Goal: Information Seeking & Learning: Learn about a topic

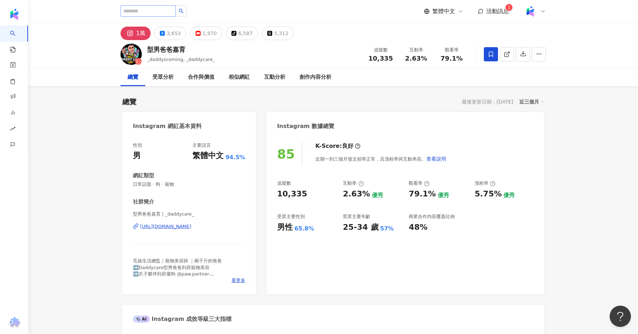
click at [143, 14] on input "search" at bounding box center [148, 10] width 55 height 11
type input "*"
type input "**"
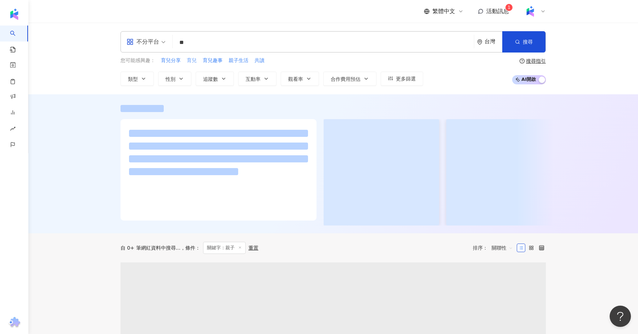
click at [194, 59] on span "育兒" at bounding box center [192, 60] width 10 height 7
type input "**"
click at [167, 41] on div "不分平台" at bounding box center [146, 42] width 47 height 21
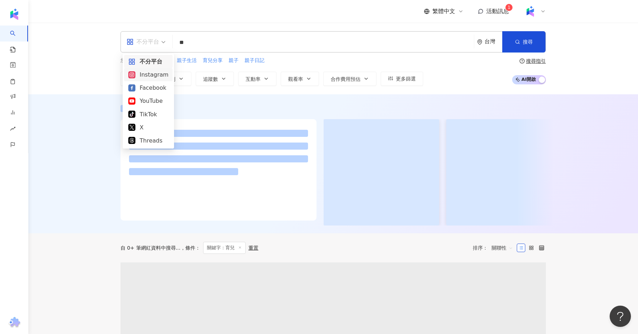
click at [150, 79] on div "Instagram" at bounding box center [148, 74] width 49 height 13
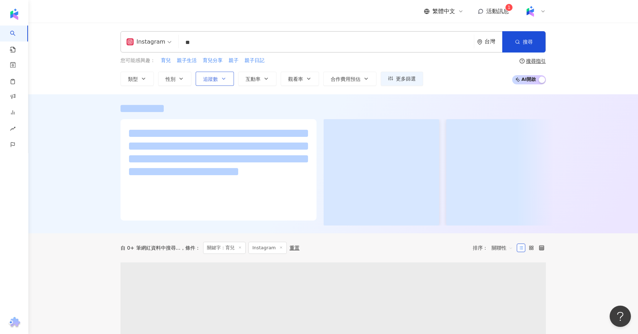
click at [210, 77] on span "追蹤數" at bounding box center [210, 79] width 15 height 6
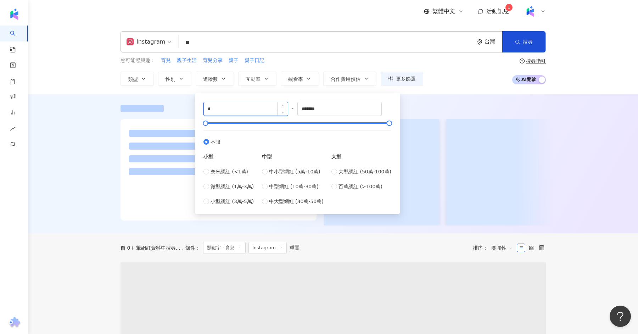
click at [238, 111] on input "*" at bounding box center [246, 108] width 84 height 13
type input "*"
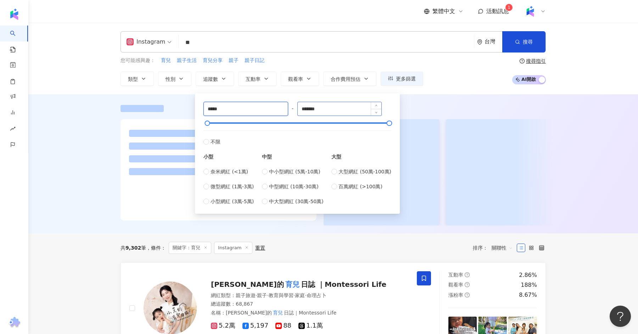
type input "*****"
click at [311, 111] on input "*******" at bounding box center [340, 108] width 84 height 13
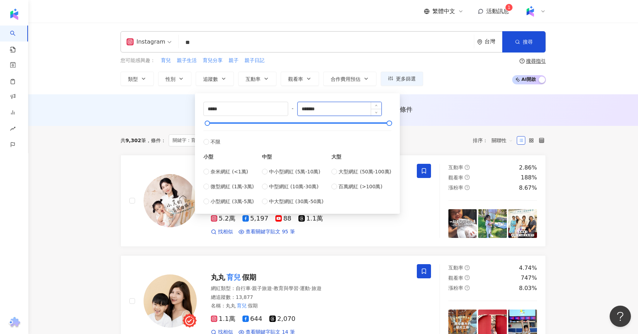
click at [311, 111] on input "*******" at bounding box center [340, 108] width 84 height 13
type input "*****"
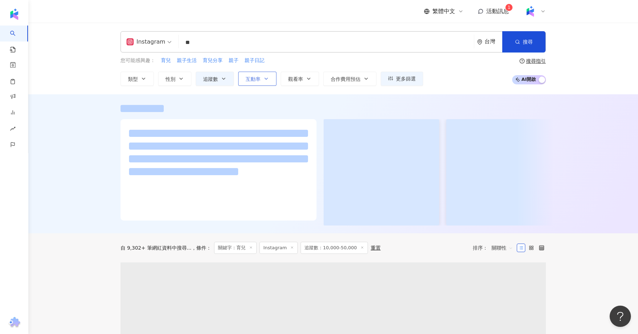
click at [257, 77] on span "互動率" at bounding box center [253, 79] width 15 height 6
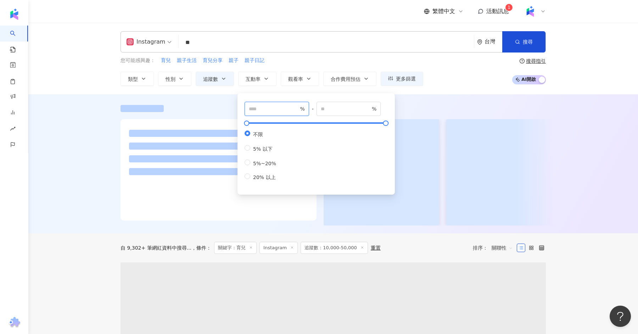
click at [264, 110] on input "number" at bounding box center [274, 109] width 50 height 8
type input "*"
click at [99, 142] on div at bounding box center [333, 163] width 610 height 139
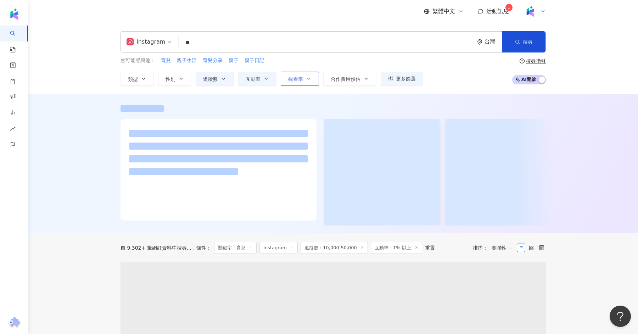
click at [299, 74] on button "觀看率" at bounding box center [300, 79] width 38 height 14
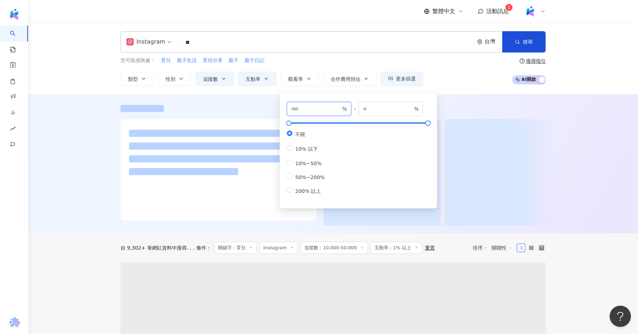
click at [304, 109] on input "number" at bounding box center [316, 109] width 50 height 8
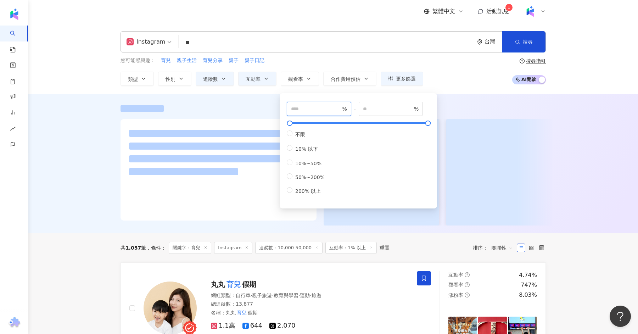
type input "**"
click at [57, 169] on div at bounding box center [333, 163] width 610 height 139
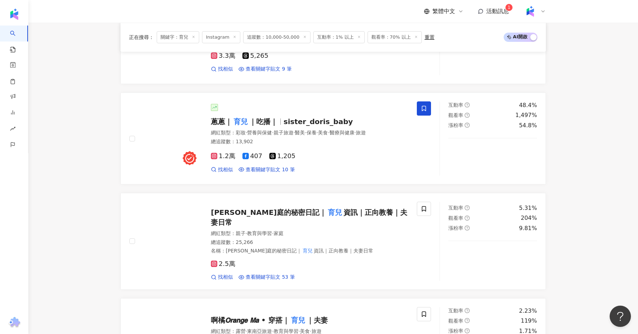
scroll to position [509, 0]
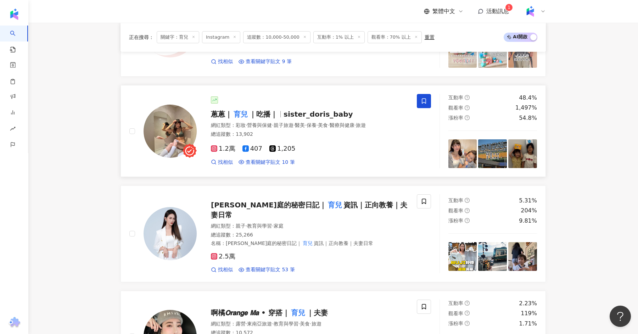
click at [321, 122] on div "網紅類型 ： 彩妝 · 營養與保健 · 親子旅遊 · 醫美 · 保養 · 美食 · 醫療與健康 · 旅遊" at bounding box center [310, 125] width 198 height 7
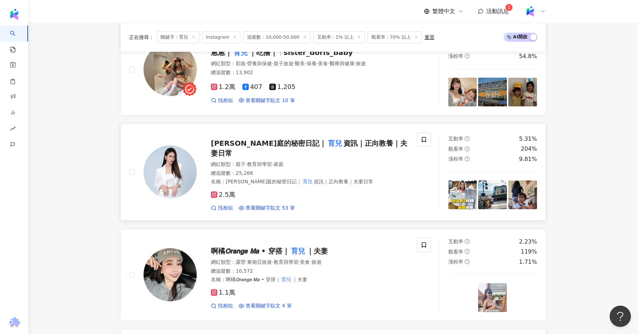
scroll to position [572, 0]
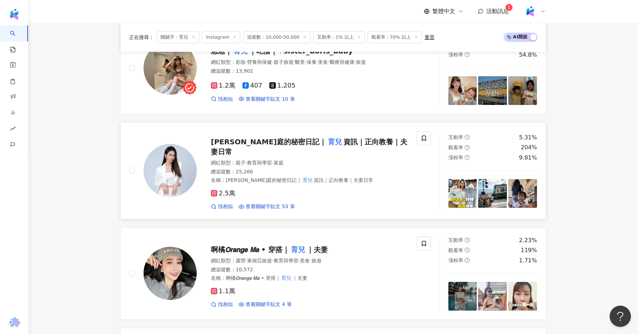
click at [293, 142] on span "資訊｜正向教養｜夫妻日常" at bounding box center [309, 147] width 197 height 18
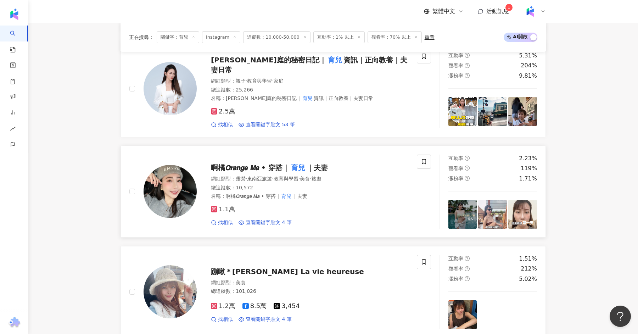
scroll to position [658, 0]
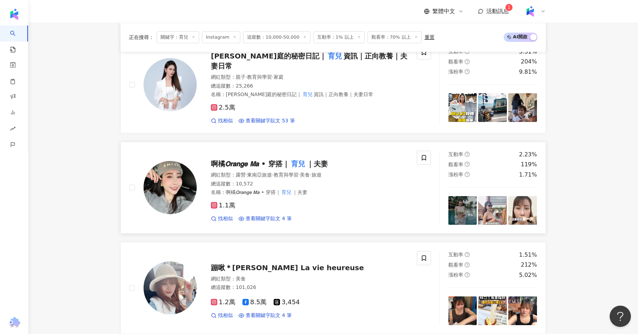
click at [256, 160] on span "啊橘𝙊𝙧𝙖𝙣𝙜𝙚 𝙈𝙖 • 穿搭｜" at bounding box center [250, 164] width 79 height 9
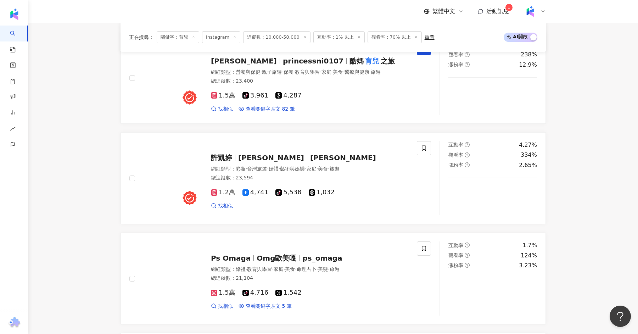
scroll to position [1067, 0]
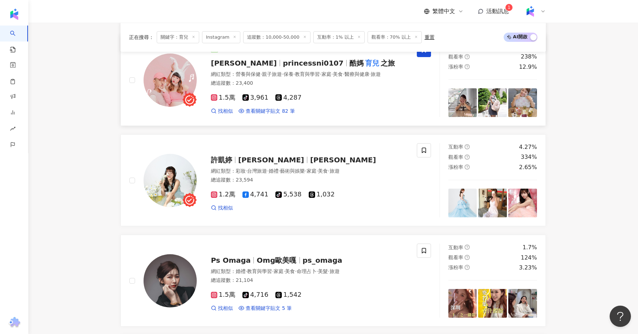
click at [283, 59] on span "princessni0107" at bounding box center [313, 63] width 61 height 9
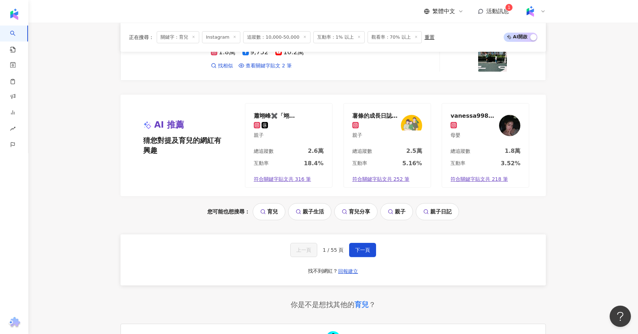
scroll to position [1434, 0]
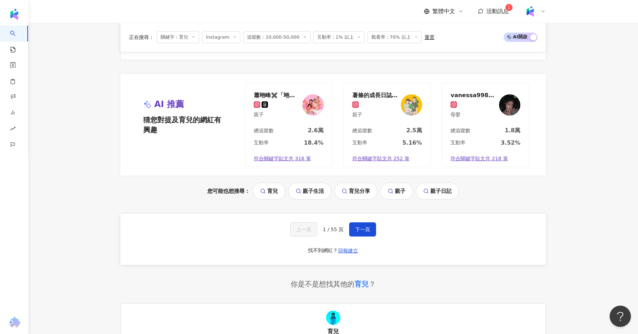
click at [395, 221] on div "上一頁 1 / 55 頁 下一頁 找不到網紅？ 回報建立" at bounding box center [334, 239] width 426 height 51
click at [472, 92] on div "vanessa998127" at bounding box center [474, 95] width 46 height 7
click at [362, 223] on button "下一頁" at bounding box center [362, 229] width 27 height 14
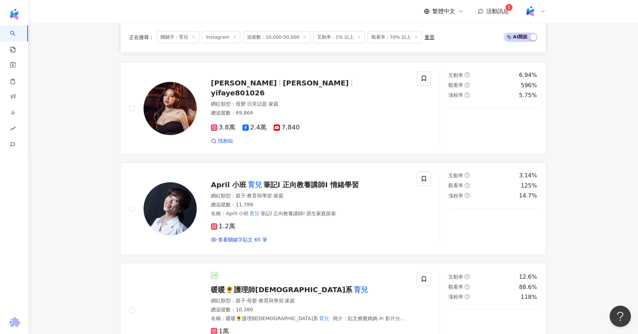
scroll to position [1437, 0]
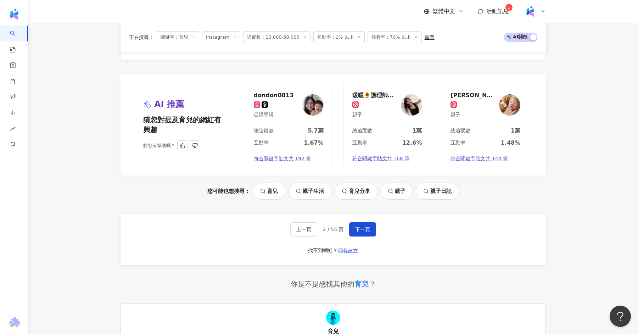
click at [373, 92] on div "暖暖🌻護理師佛系育兒" at bounding box center [376, 95] width 46 height 7
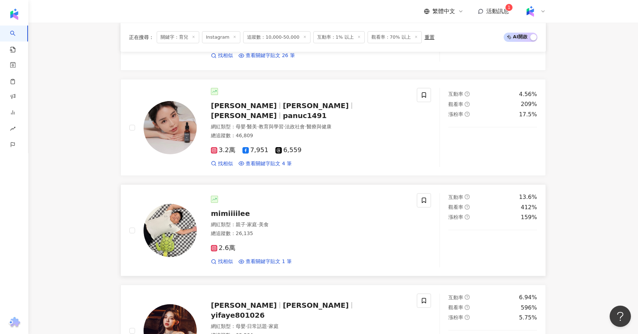
scroll to position [415, 0]
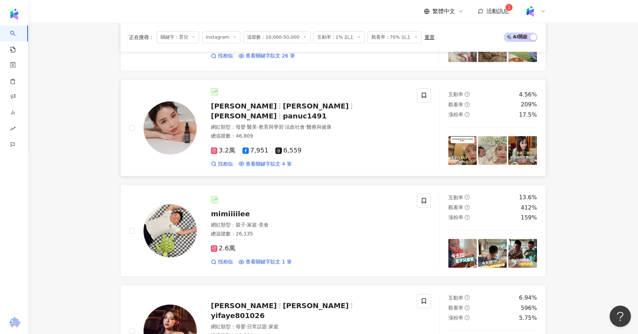
click at [277, 112] on span "潘潘" at bounding box center [244, 116] width 66 height 9
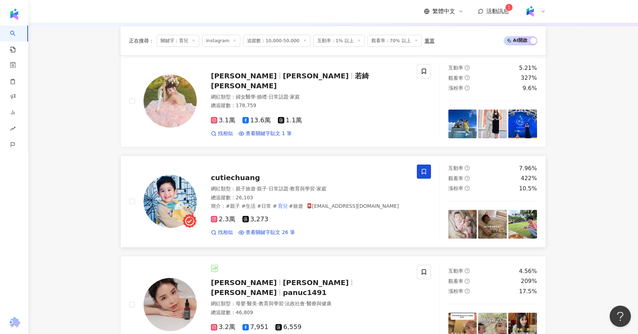
scroll to position [220, 0]
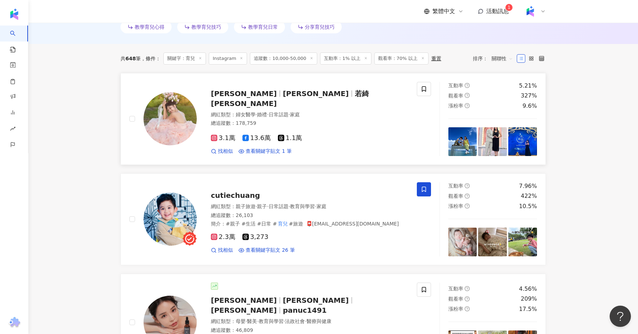
click at [283, 96] on span "Chloe" at bounding box center [316, 93] width 66 height 9
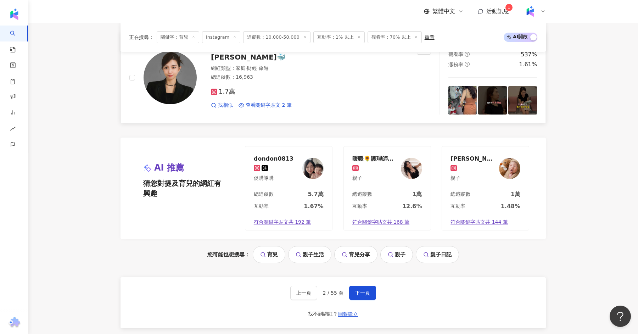
scroll to position [1374, 0]
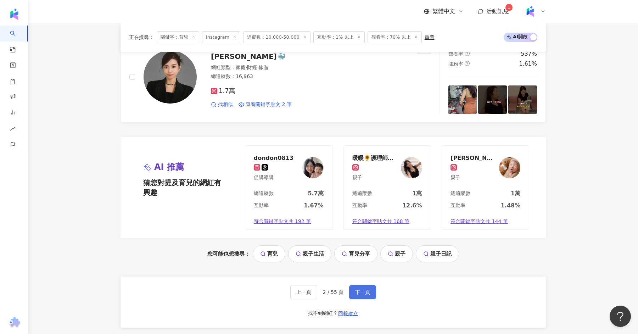
click at [364, 289] on span "下一頁" at bounding box center [362, 292] width 15 height 6
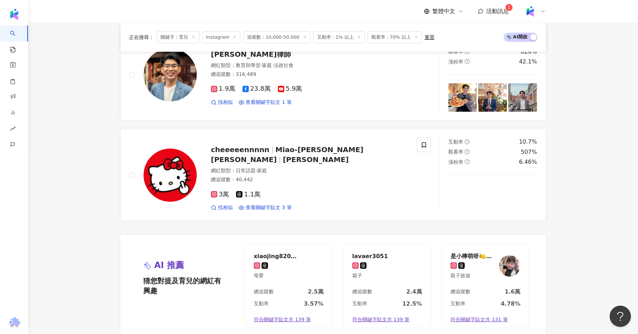
scroll to position [1539, 0]
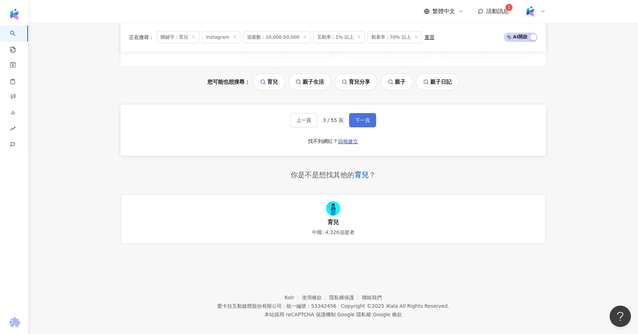
click at [355, 120] on button "下一頁" at bounding box center [362, 120] width 27 height 14
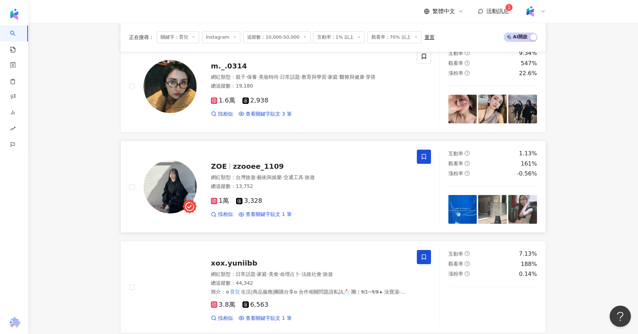
scroll to position [754, 0]
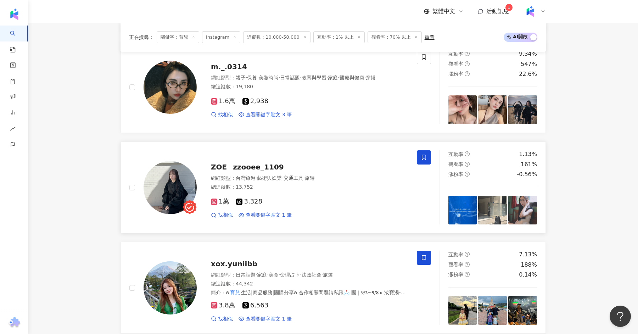
click at [262, 165] on span "zzooee_1109" at bounding box center [258, 167] width 51 height 9
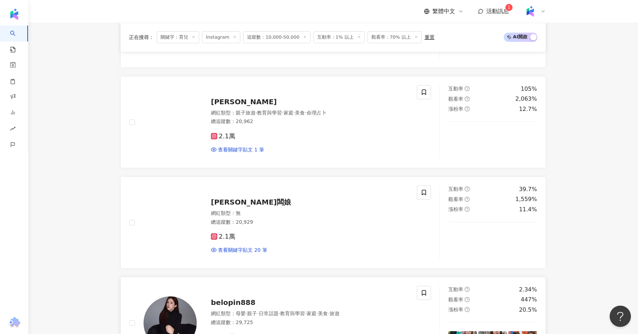
scroll to position [403, 0]
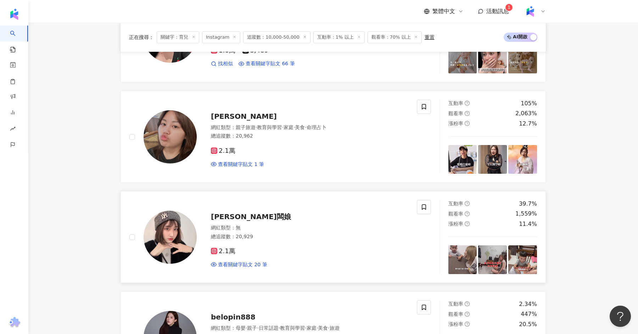
click at [218, 208] on div "婉蓁闆娘 網紅類型 ： 無 總追蹤數 ： 20,929 2.1萬 查看關鍵字貼文 20 筆" at bounding box center [303, 237] width 212 height 62
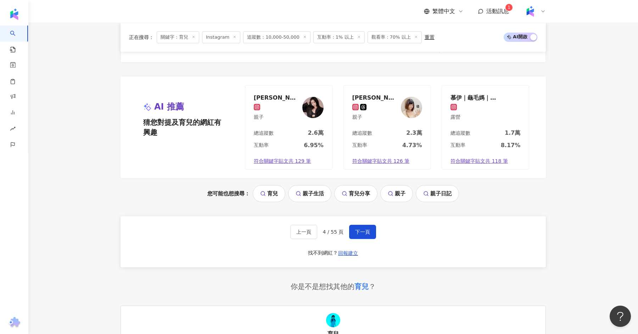
scroll to position [1544, 0]
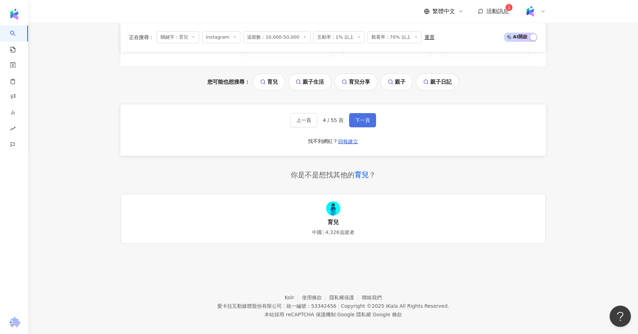
click at [358, 120] on button "下一頁" at bounding box center [362, 120] width 27 height 14
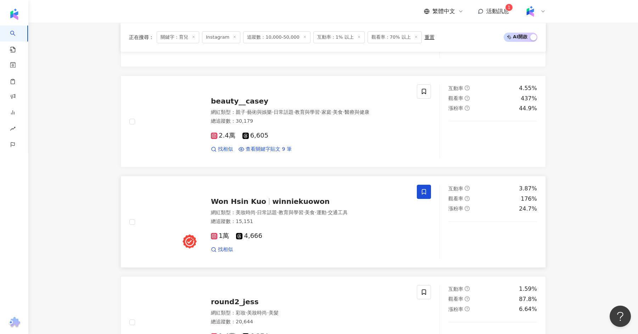
scroll to position [524, 0]
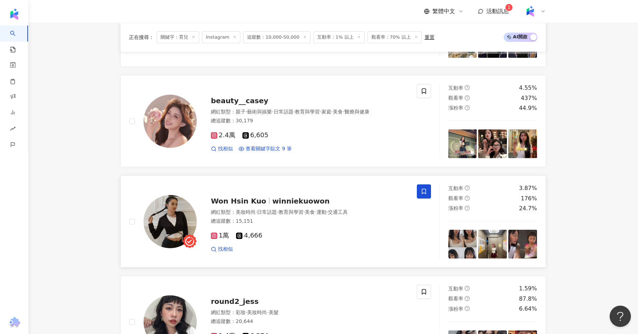
click at [258, 200] on div "Won Hsin Kuo winniekuowon 網紅類型 ： 美妝時尚 · 日常話題 · 教育與學習 · 美食 · 運動 · 交通工具 總追蹤數 ： 15…" at bounding box center [303, 221] width 212 height 62
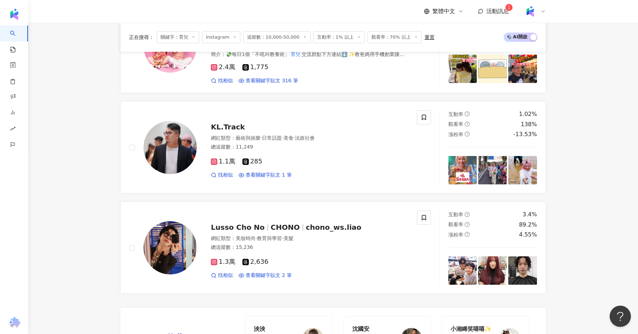
scroll to position [1541, 0]
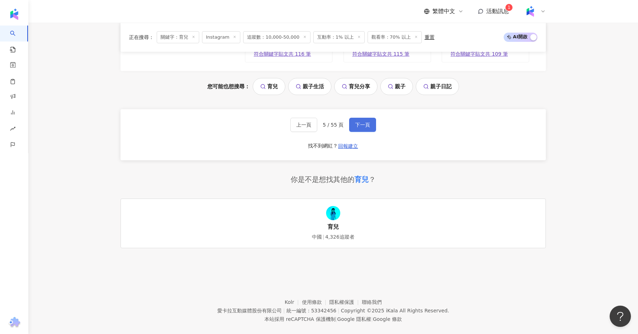
click at [361, 122] on span "下一頁" at bounding box center [362, 125] width 15 height 6
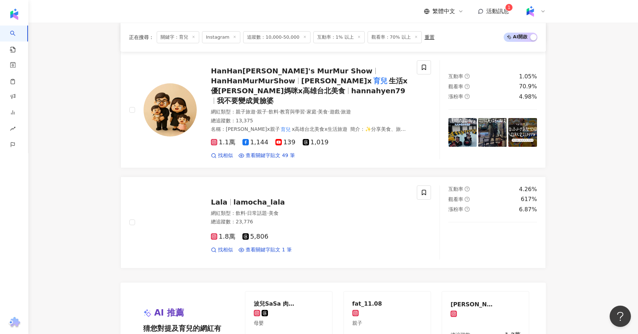
scroll to position [1247, 0]
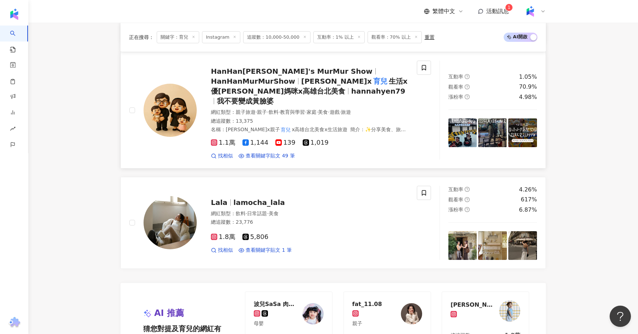
click at [274, 97] on span "我不要變成黃臉婆" at bounding box center [245, 101] width 57 height 9
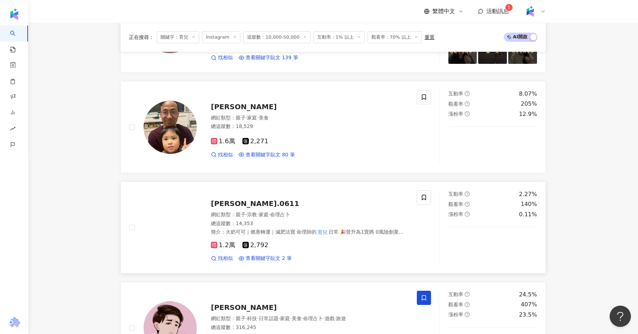
scroll to position [906, 0]
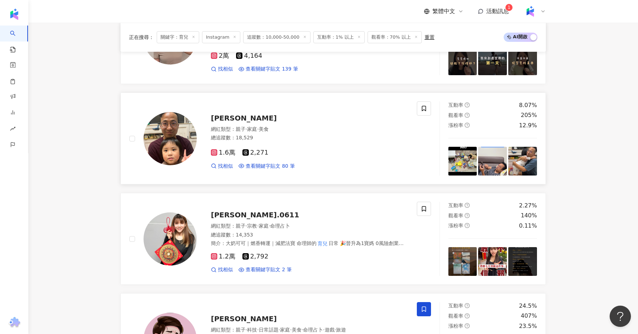
click at [231, 114] on span "鍾陳眷屬" at bounding box center [244, 118] width 66 height 9
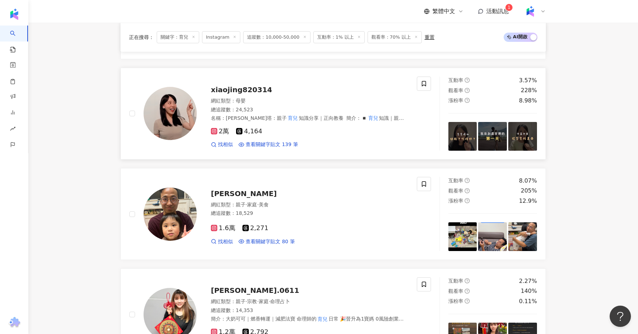
scroll to position [832, 0]
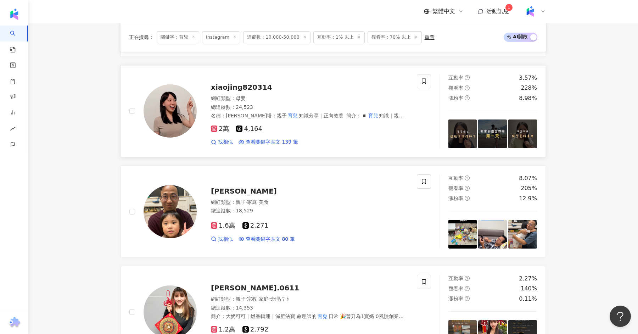
click at [259, 85] on span "xiaojing820314" at bounding box center [241, 87] width 61 height 9
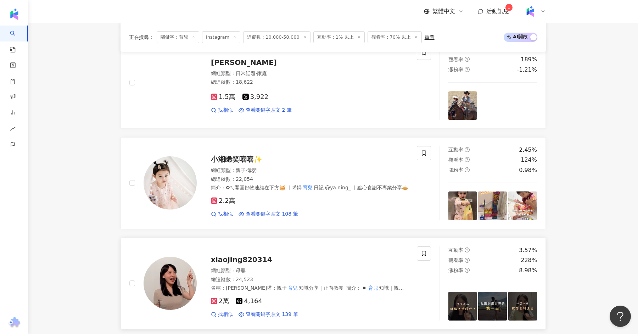
scroll to position [642, 0]
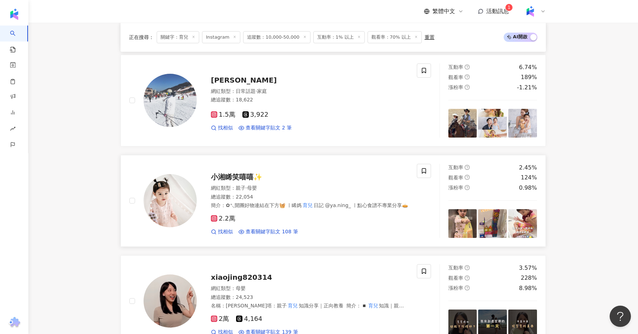
click at [245, 173] on span "小湘睎笑嘻嘻✨" at bounding box center [236, 177] width 51 height 9
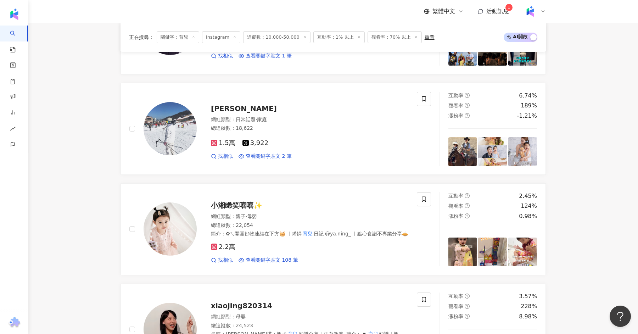
scroll to position [612, 0]
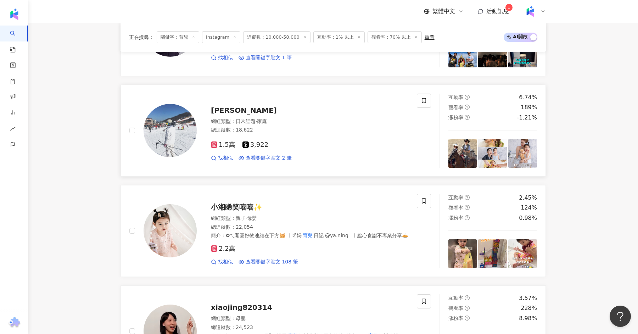
click at [223, 100] on div "陳宥嘉 網紅類型 ： 日常話題 · 家庭 總追蹤數 ： 18,622 1.5萬 3,922 找相似 查看關鍵字貼文 2 筆" at bounding box center [303, 131] width 212 height 62
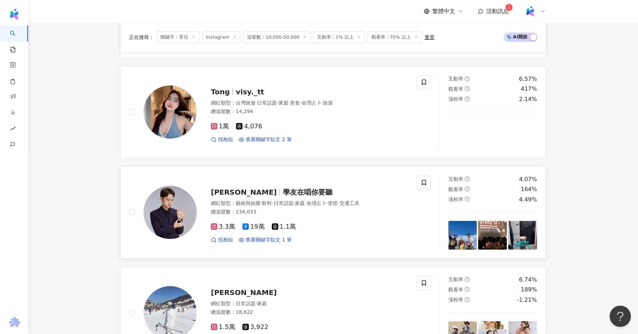
scroll to position [431, 0]
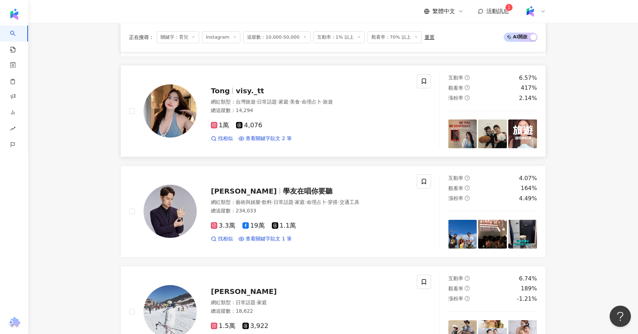
click at [238, 87] on span "visy._tt" at bounding box center [250, 91] width 28 height 9
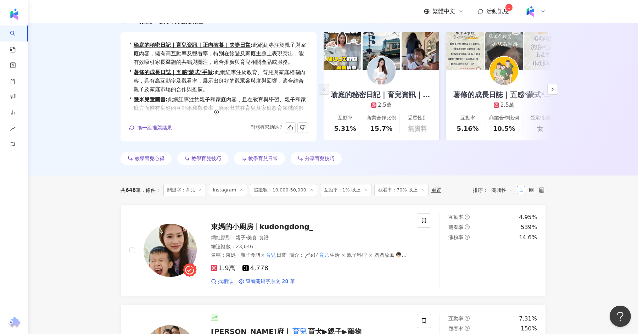
scroll to position [106, 0]
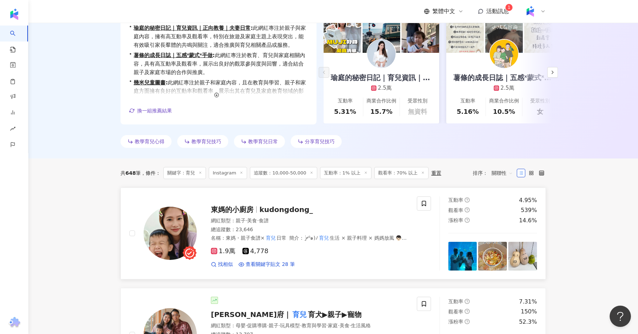
click at [240, 207] on span "東媽的小廚房" at bounding box center [232, 209] width 43 height 9
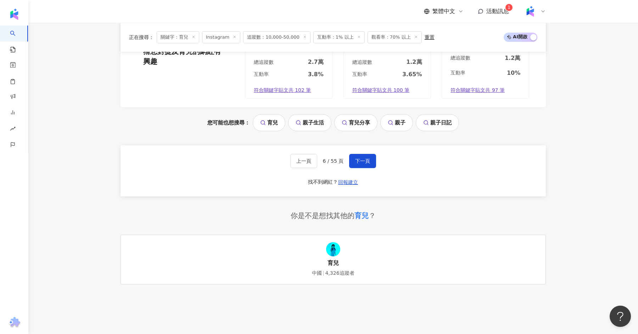
scroll to position [1556, 0]
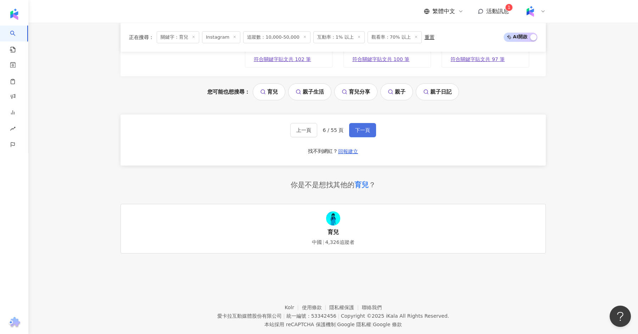
click at [363, 127] on span "下一頁" at bounding box center [362, 130] width 15 height 6
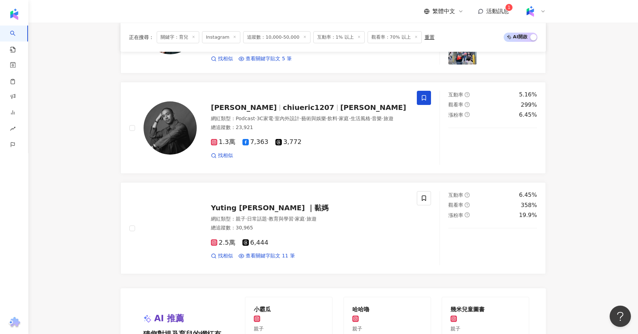
scroll to position [1200, 0]
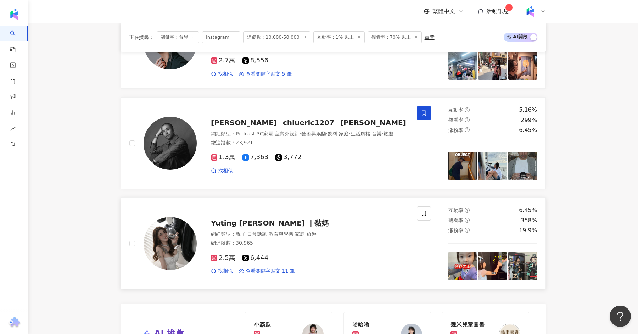
click at [229, 218] on div "Yuting Lin ｜黏媽" at bounding box center [310, 223] width 198 height 10
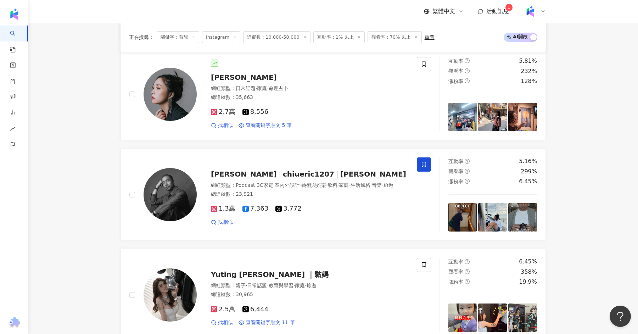
scroll to position [1146, 0]
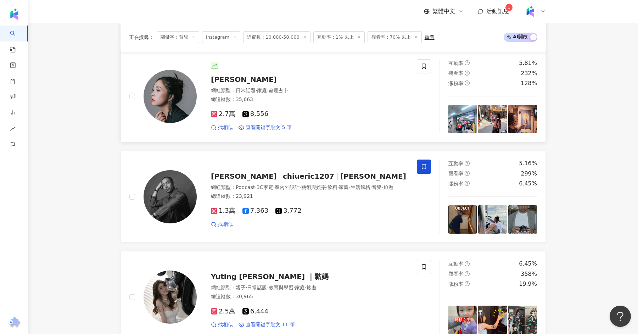
click at [227, 75] on span "吳湘瀅" at bounding box center [244, 79] width 66 height 9
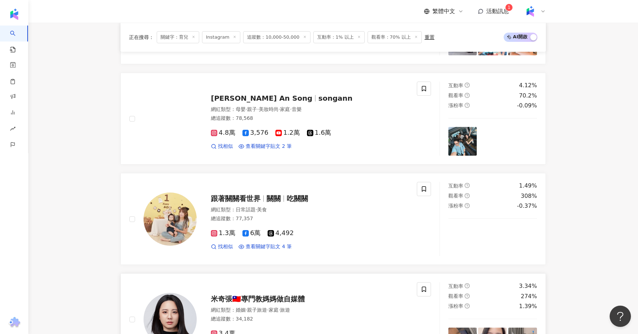
scroll to position [810, 0]
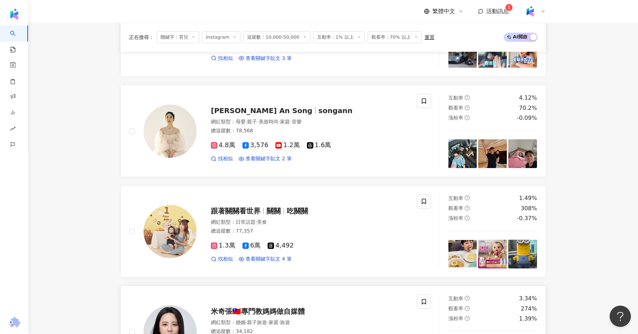
click at [257, 106] on div "宋安 An Song songann" at bounding box center [310, 111] width 198 height 10
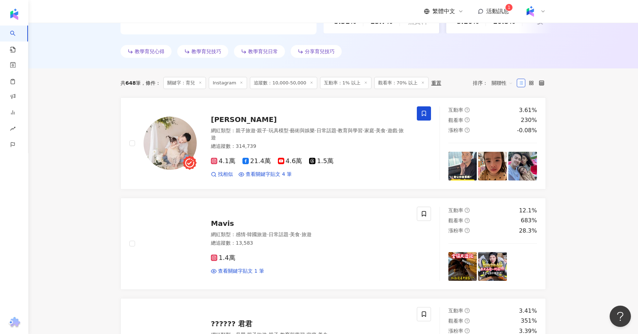
scroll to position [194, 0]
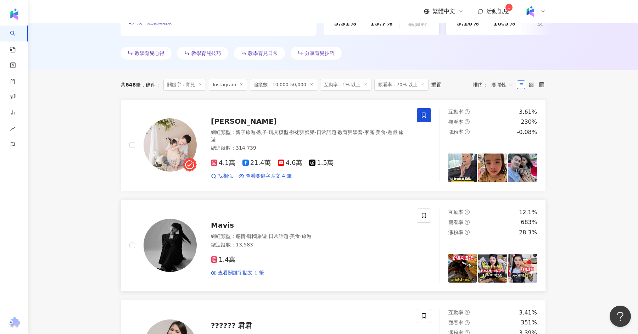
click at [225, 221] on span "Mavis" at bounding box center [222, 225] width 23 height 9
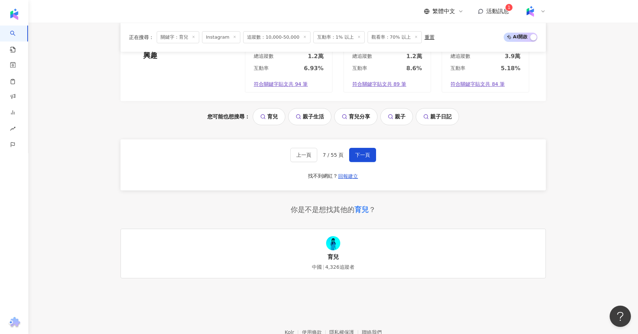
scroll to position [1503, 0]
click at [364, 153] on span "下一頁" at bounding box center [362, 156] width 15 height 6
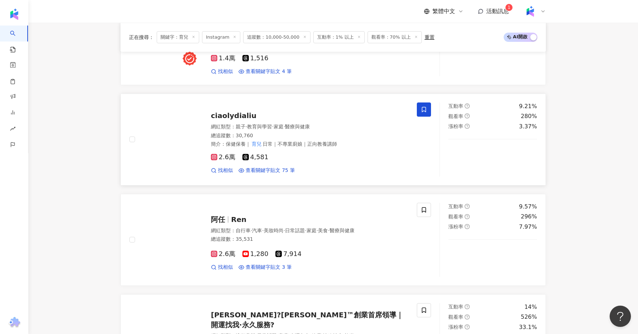
scroll to position [704, 0]
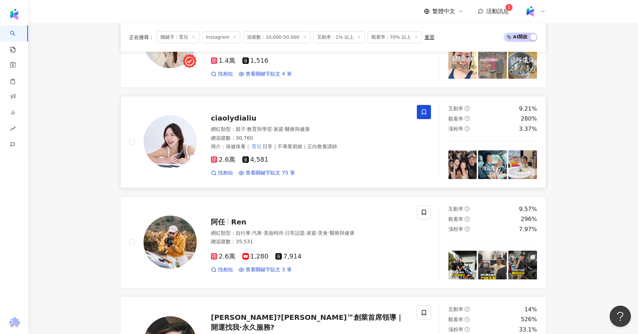
click at [226, 114] on span "ciaolydialiu" at bounding box center [233, 118] width 45 height 9
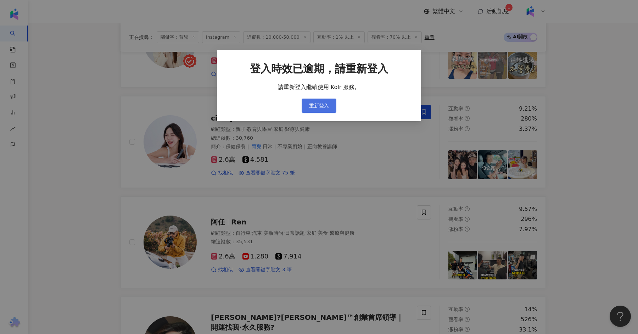
click at [321, 99] on button "重新登入" at bounding box center [319, 106] width 35 height 14
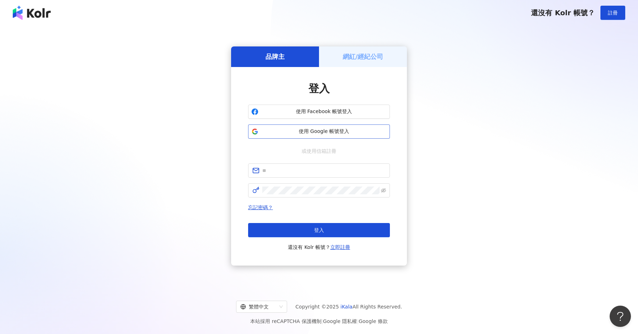
click at [327, 129] on span "使用 Google 帳號登入" at bounding box center [324, 131] width 126 height 7
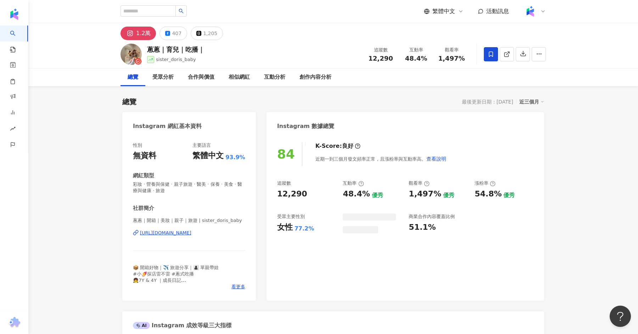
click at [192, 233] on div "https://www.instagram.com/sister_doris_baby/" at bounding box center [165, 233] width 51 height 6
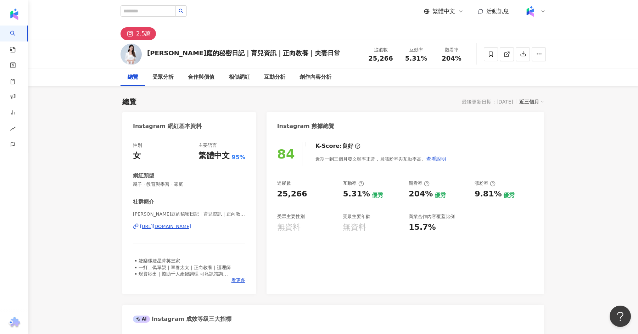
click at [192, 226] on div "https://www.instagram.com/jiamting/" at bounding box center [165, 226] width 51 height 6
drag, startPoint x: 290, startPoint y: 55, endPoint x: 150, endPoint y: 53, distance: 140.1
click at [150, 53] on div "瑜庭的秘密日記｜育兒資訊｜正向教養｜夫妻日常 追蹤數 25,266 互動率 5.31% 觀看率 204%" at bounding box center [333, 54] width 454 height 28
copy div "瑜庭的秘密日記｜育兒資訊｜正向教養｜夫妻日常"
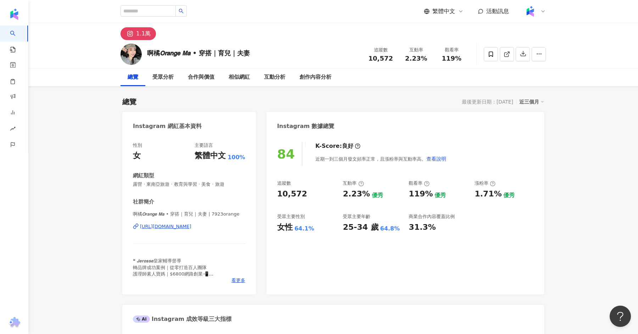
click at [189, 228] on div "https://www.instagram.com/7923orange/" at bounding box center [165, 226] width 51 height 6
click at [273, 36] on div "1.1萬" at bounding box center [333, 31] width 454 height 17
drag, startPoint x: 264, startPoint y: 55, endPoint x: 145, endPoint y: 55, distance: 118.8
click at [145, 55] on div "啊橘𝙊𝙧𝙖𝙣𝙜𝙚 𝙈𝙖 • 穿搭｜育兒｜夫妻 追蹤數 10,572 互動率 2.23% 觀看率 119%" at bounding box center [333, 54] width 454 height 28
copy div "啊橘𝙊𝙧𝙖𝙣𝙜𝙚 𝙈𝙖 • 穿搭｜育兒｜夫妻"
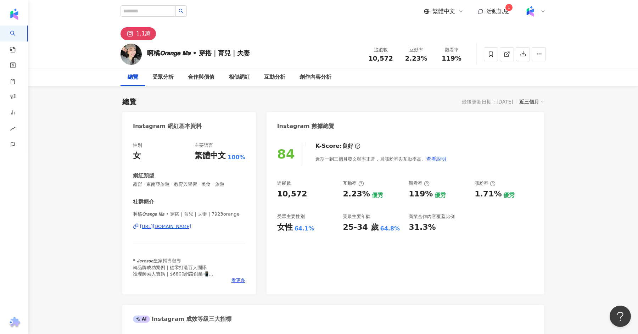
click at [483, 6] on div "繁體中文 活動訊息 1" at bounding box center [485, 11] width 122 height 14
click at [485, 7] on div "活動訊息 1" at bounding box center [493, 11] width 31 height 8
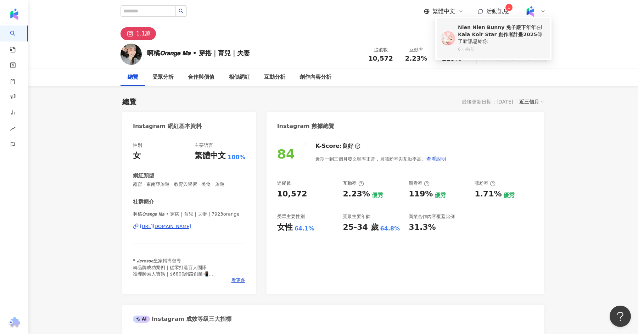
click at [492, 40] on div "Nien Nien Bunny 兔子殿下年年 在 iKala Kolr Star 創作者計畫2025 傳了新訊息給你" at bounding box center [502, 34] width 88 height 21
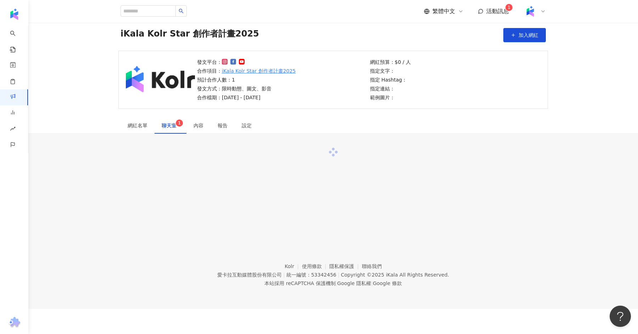
scroll to position [32, 0]
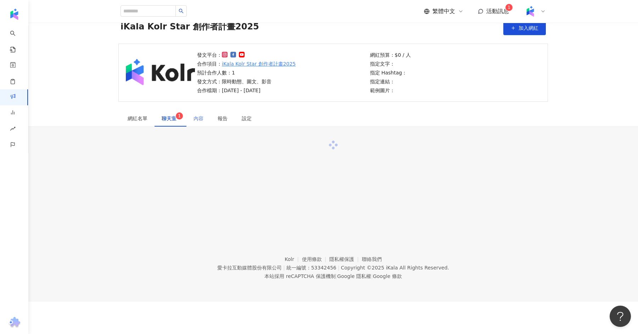
click at [189, 122] on div "內容" at bounding box center [199, 118] width 24 height 16
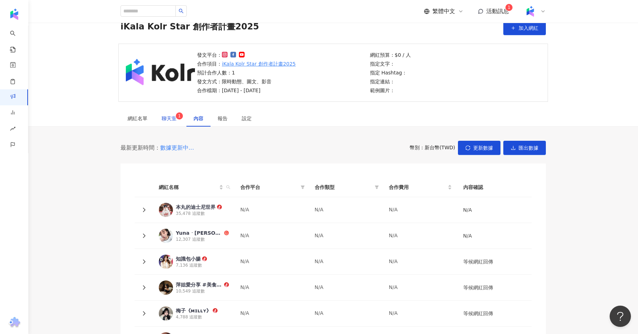
click at [173, 117] on span "聊天室 1" at bounding box center [171, 118] width 18 height 5
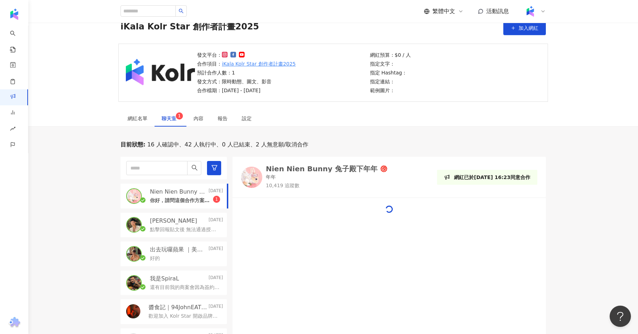
click at [190, 200] on p "你好，請問這個合作方案是要宣傳Kolr網站嗎？不確定如何進行" at bounding box center [181, 200] width 63 height 7
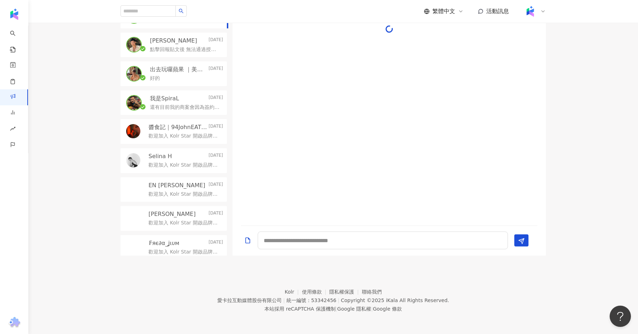
scroll to position [154, 0]
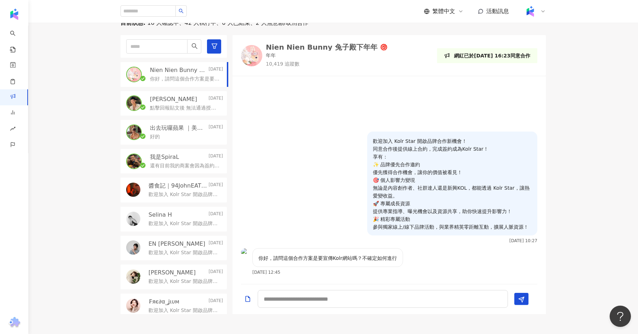
click at [329, 45] on div "Nien Nien Bunny 兔子殿下年年" at bounding box center [322, 47] width 112 height 7
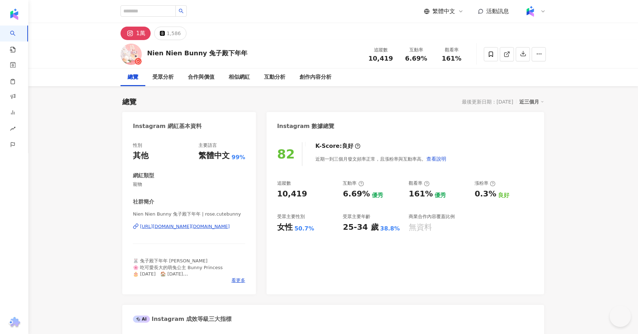
click at [200, 228] on div "[URL][DOMAIN_NAME][DOMAIN_NAME]" at bounding box center [185, 226] width 90 height 6
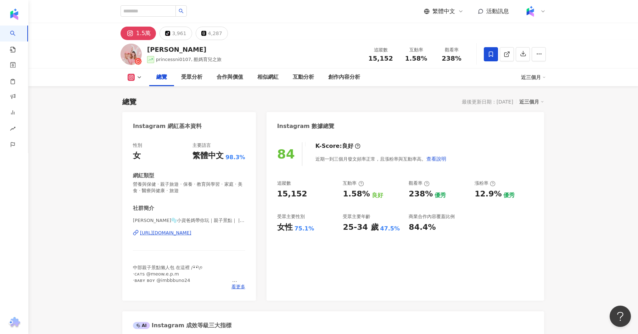
click at [145, 50] on div "水妮 princessni0107, 酷媽育兒之旅 追蹤數 15,152 互動率 1.58% 觀看率 238%" at bounding box center [333, 54] width 454 height 28
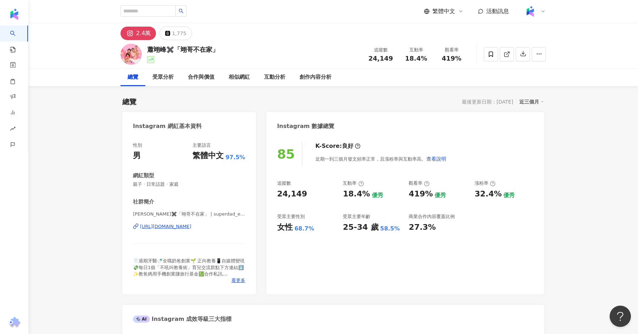
click at [192, 228] on div "[URL][DOMAIN_NAME]" at bounding box center [165, 226] width 51 height 6
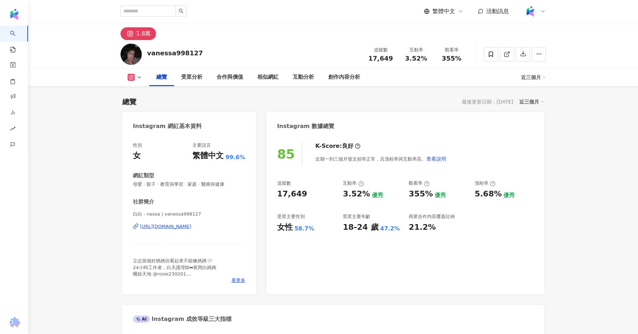
click at [186, 231] on div "白白 - nessa | vanessa998127 https://www.instagram.com/vanessa998127/" at bounding box center [189, 231] width 112 height 41
click at [192, 225] on div "https://www.instagram.com/vanessa998127/" at bounding box center [165, 226] width 51 height 6
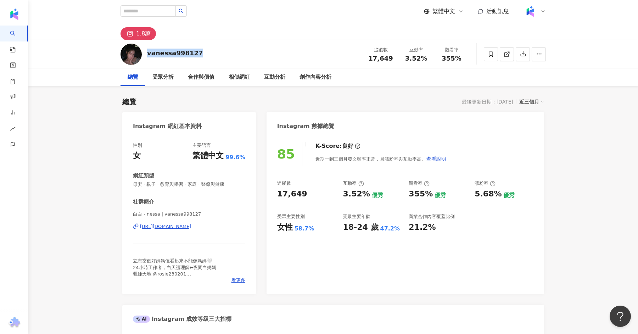
drag, startPoint x: 198, startPoint y: 54, endPoint x: 147, endPoint y: 54, distance: 50.7
click at [147, 54] on div "vanessa998127 追蹤數 17,649 互動率 3.52% 觀看率 355%" at bounding box center [333, 54] width 454 height 28
copy div "vanessa998127"
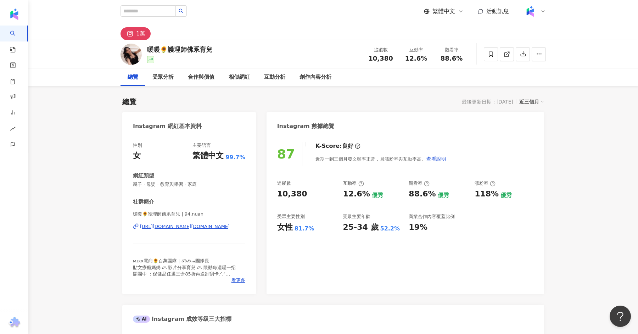
click at [215, 224] on div "[URL][DOMAIN_NAME][DOMAIN_NAME]" at bounding box center [185, 226] width 90 height 6
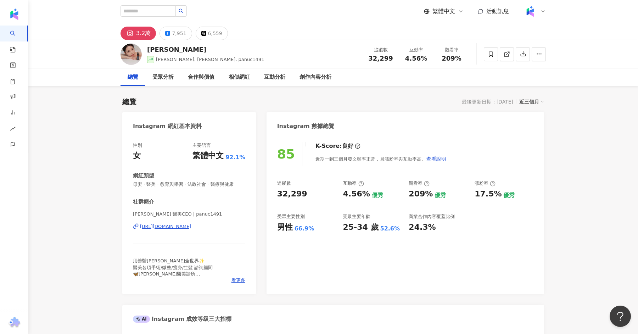
click at [176, 226] on div "https://www.instagram.com/panuc1491/" at bounding box center [165, 226] width 51 height 6
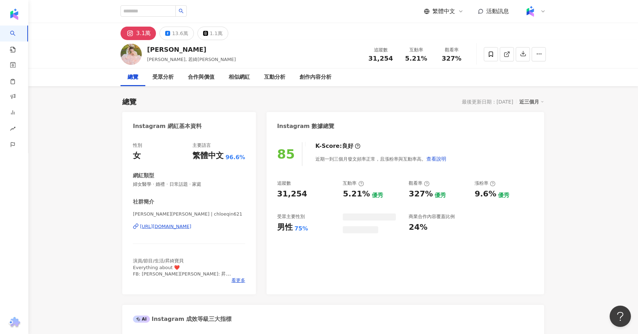
click at [192, 228] on div "https://www.instagram.com/chloeqin621/" at bounding box center [165, 226] width 51 height 6
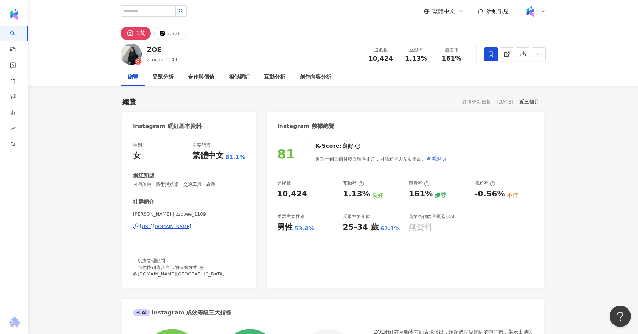
click at [192, 226] on div "https://www.instagram.com/zzooee_1109/" at bounding box center [165, 226] width 51 height 6
drag, startPoint x: 165, startPoint y: 50, endPoint x: 142, endPoint y: 50, distance: 22.3
click at [142, 50] on div "ZOE zzooee_1109 追蹤數 10,424 互動率 1.13% 觀看率 161%" at bounding box center [333, 54] width 454 height 28
copy div "ZOE"
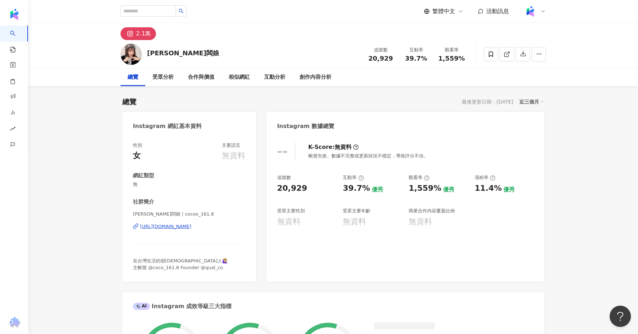
click at [189, 216] on span "[PERSON_NAME]闆娘 | cocoo_161.8" at bounding box center [189, 214] width 112 height 6
click at [189, 227] on div "https://www.instagram.com/cocoo_161.8/" at bounding box center [165, 226] width 51 height 6
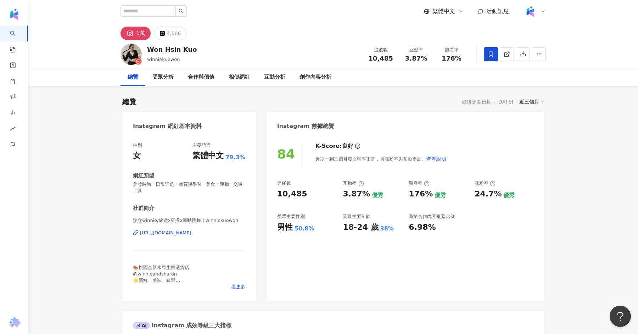
scroll to position [27, 0]
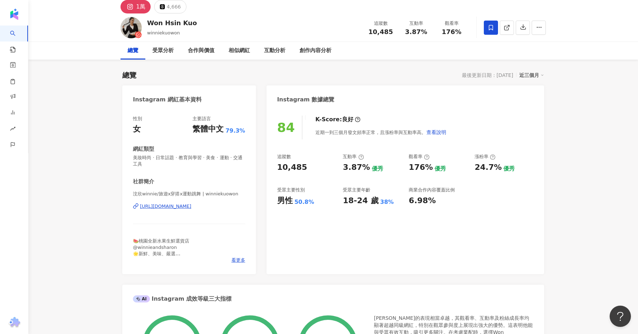
click at [212, 214] on div "汶欣winnie/旅遊x穿搭x運動跳舞 | winniekuowon https://www.instagram.com/winniekuowon/" at bounding box center [189, 211] width 112 height 41
click at [192, 205] on div "https://www.instagram.com/winniekuowon/" at bounding box center [165, 206] width 51 height 6
drag, startPoint x: 198, startPoint y: 26, endPoint x: 149, endPoint y: 24, distance: 48.6
click at [149, 24] on div "Won Hsin Kuo winniekuowon 追蹤數 10,485 互動率 3.87% 觀看率 176%" at bounding box center [333, 27] width 454 height 28
copy div "Won Hsin Kuo"
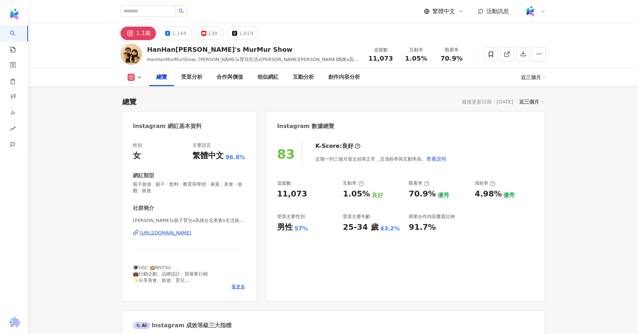
click at [182, 233] on div "[URL][DOMAIN_NAME]" at bounding box center [165, 233] width 51 height 6
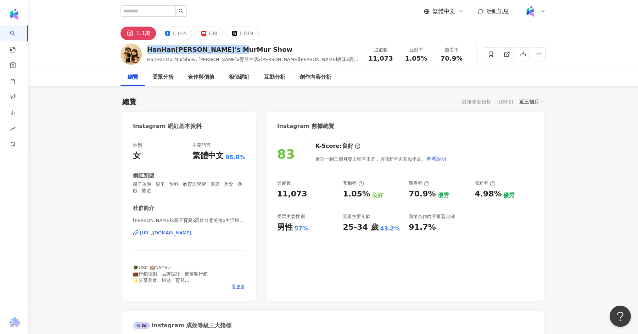
drag, startPoint x: 242, startPoint y: 49, endPoint x: 146, endPoint y: 50, distance: 95.8
click at [146, 50] on div "HanHan嚴小涵's MurMur Show HanHanMurMurShow, Hannah小涵x育兒生活x優娜媽咪x高雄台北美食, hannahyen7…" at bounding box center [333, 54] width 454 height 28
copy div "HanHan嚴小涵's MurMur Show"
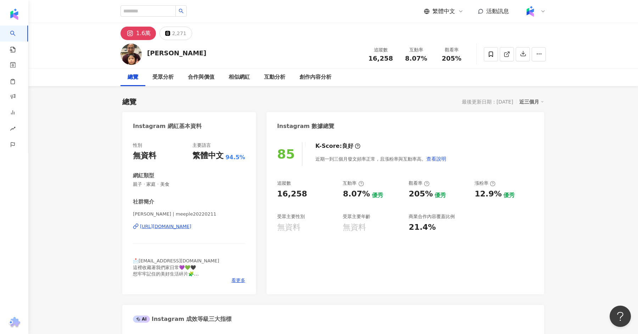
click at [207, 232] on div "鍾陳眷屬 | meeple20220211 https://www.instagram.com/meeple20220211/" at bounding box center [189, 231] width 112 height 41
click at [210, 223] on div "鍾陳眷屬 | meeple20220211 https://www.instagram.com/meeple20220211/" at bounding box center [189, 231] width 112 height 41
click at [192, 227] on div "https://www.instagram.com/meeple20220211/" at bounding box center [165, 226] width 51 height 6
drag, startPoint x: 175, startPoint y: 53, endPoint x: 147, endPoint y: 52, distance: 28.0
click at [147, 52] on div "鍾陳眷屬 追蹤數 16,258 互動率 8.07% 觀看率 205%" at bounding box center [333, 54] width 454 height 28
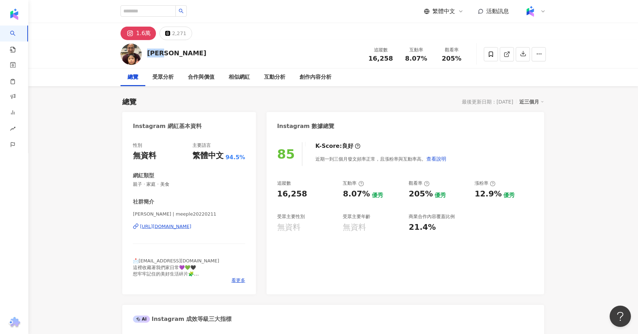
copy div "鍾陳眷屬"
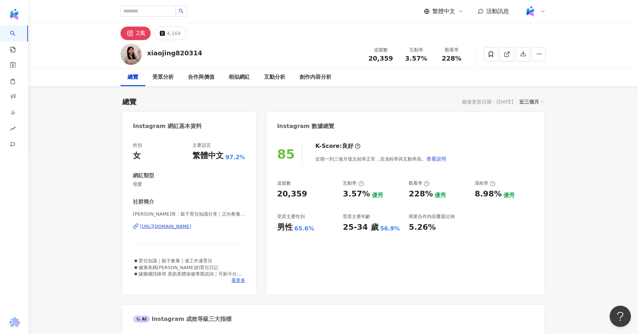
click at [185, 222] on div "Mita咪塔：親子育兒知識分享｜正向教養 | mita_0314 https://www.instagram.com/mita_0314/" at bounding box center [189, 231] width 112 height 41
click at [184, 228] on div "https://www.instagram.com/mita_0314/" at bounding box center [165, 226] width 51 height 6
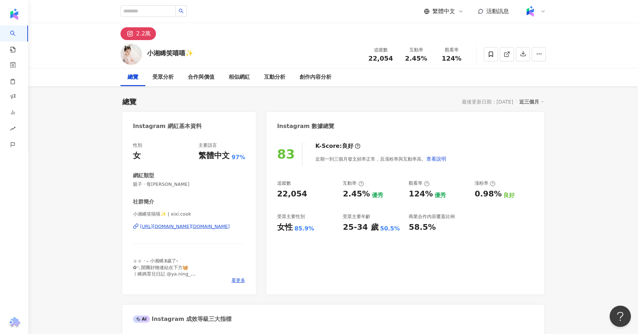
click at [183, 225] on div "[URL][DOMAIN_NAME][DOMAIN_NAME]" at bounding box center [185, 226] width 90 height 6
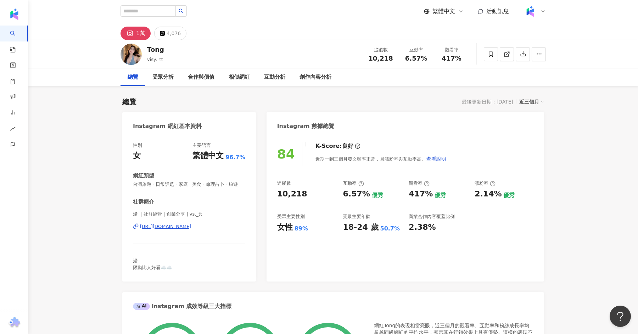
click at [207, 230] on div "湯 ｜社群經營｜創業分享 | vs._tt https://www.instagram.com/vs._tt/" at bounding box center [189, 231] width 112 height 41
click at [192, 227] on div "https://www.instagram.com/vs._tt/" at bounding box center [165, 226] width 51 height 6
drag, startPoint x: 166, startPoint y: 54, endPoint x: 147, endPoint y: 50, distance: 18.8
click at [147, 50] on div "Tong visy._tt 追蹤數 10,218 互動率 6.57% 觀看率 417%" at bounding box center [333, 54] width 454 height 28
copy div "Tong"
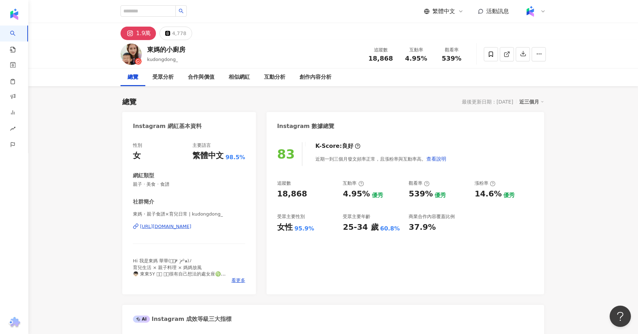
click at [190, 225] on div "https://www.instagram.com/kudongdong_/" at bounding box center [165, 226] width 51 height 6
drag, startPoint x: 188, startPoint y: 50, endPoint x: 147, endPoint y: 50, distance: 40.4
click at [147, 50] on div "東媽的小廚房 kudongdong_ 追蹤數 18,868 互動率 4.95% 觀看率 539%" at bounding box center [333, 54] width 454 height 28
copy div "東媽的小廚房"
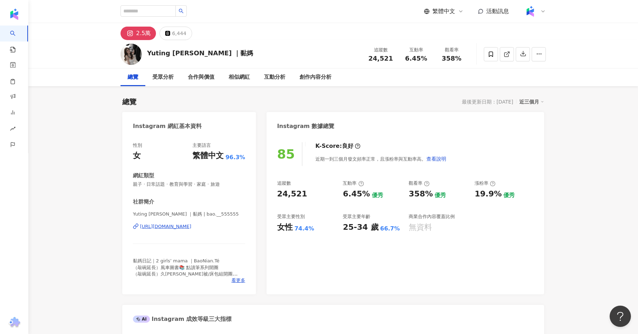
click at [192, 229] on div "https://www.instagram.com/bao.__555555/" at bounding box center [165, 226] width 51 height 6
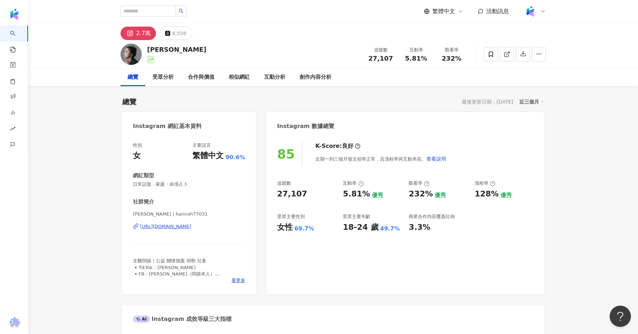
click at [192, 227] on div "https://www.instagram.com/hannah77031/" at bounding box center [165, 226] width 51 height 6
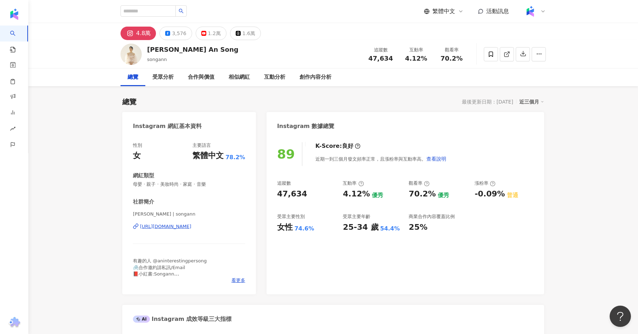
click at [188, 230] on div "宋安 An Song | songann https://www.instagram.com/songann/" at bounding box center [189, 231] width 112 height 41
click at [192, 223] on div "https://www.instagram.com/songann/" at bounding box center [165, 226] width 51 height 6
drag, startPoint x: 192, startPoint y: 52, endPoint x: 149, endPoint y: 47, distance: 43.2
click at [149, 47] on div "宋安 An Song songann 追蹤數 47,634 互動率 4.12% 觀看率 70.2%" at bounding box center [333, 54] width 454 height 28
copy div "宋安 An Song"
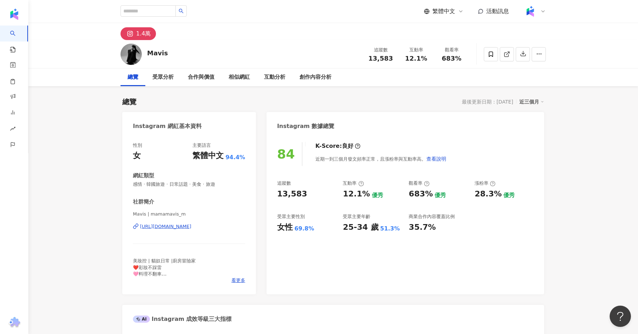
click at [192, 226] on div "[URL][DOMAIN_NAME]" at bounding box center [165, 226] width 51 height 6
